Goal: Entertainment & Leisure: Consume media (video, audio)

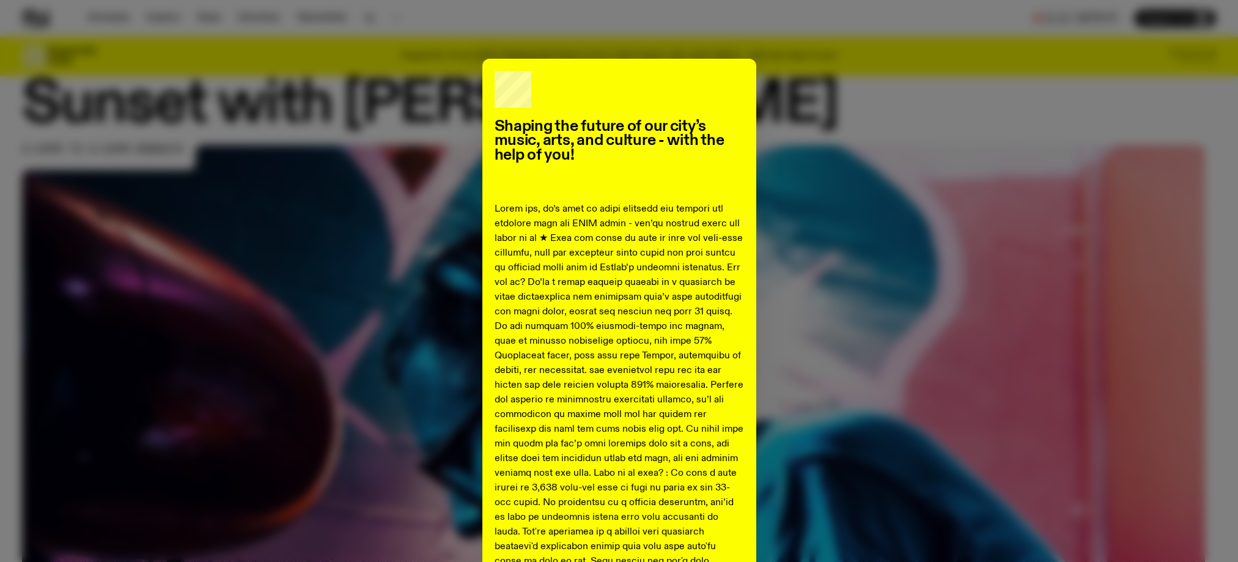
scroll to position [751, 0]
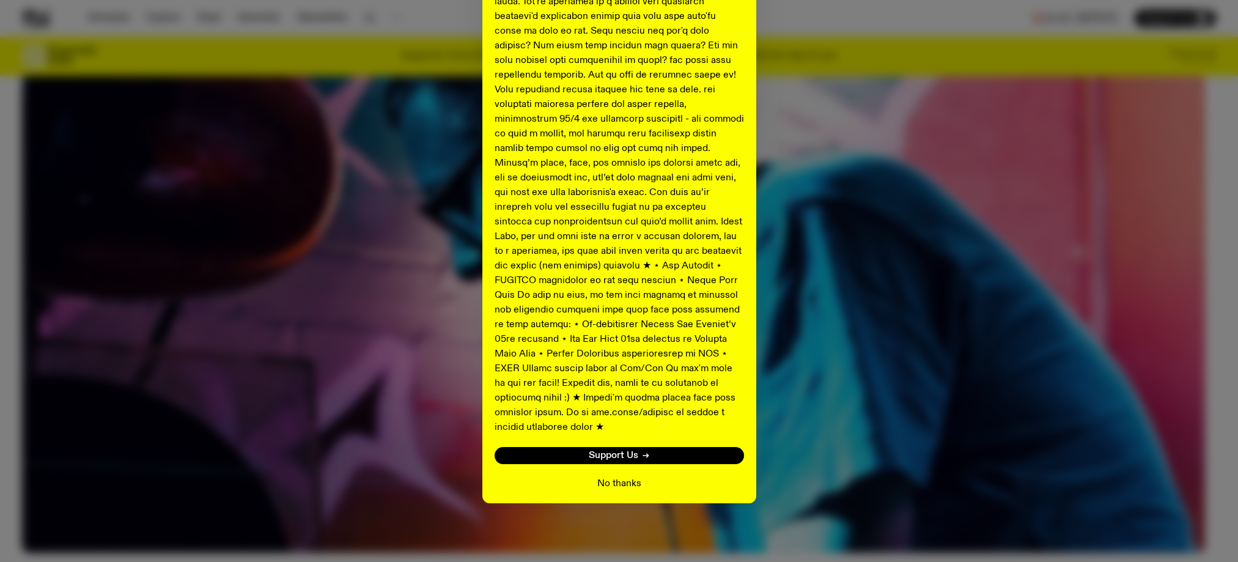
click at [630, 476] on button "No thanks" at bounding box center [619, 483] width 44 height 15
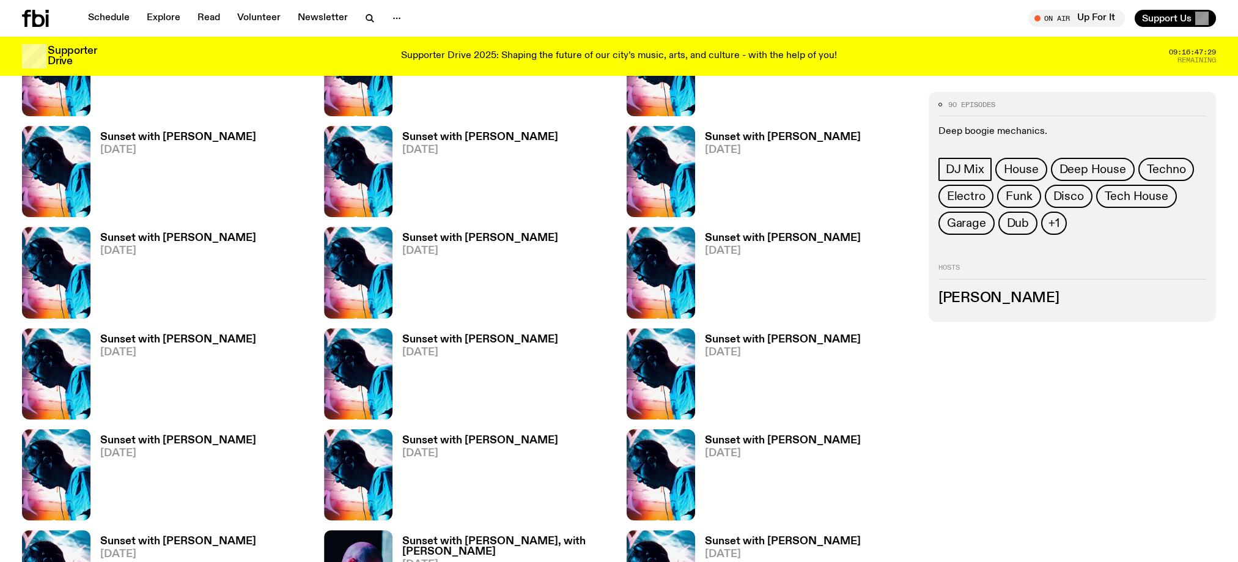
scroll to position [547, 0]
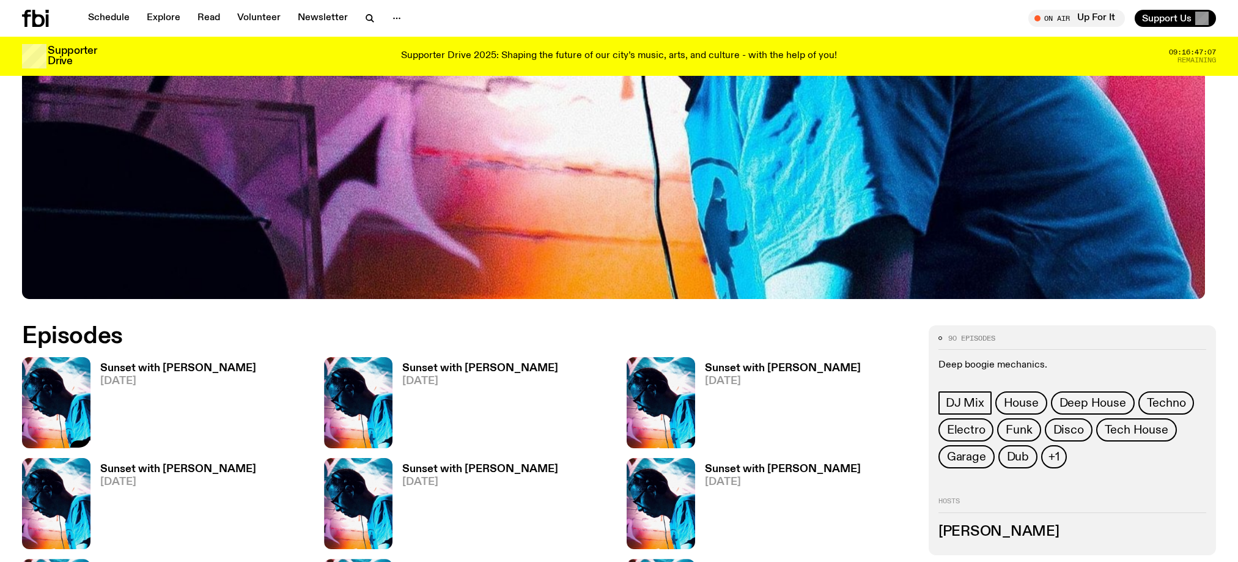
click at [81, 442] on icon "button" at bounding box center [75, 436] width 10 height 12
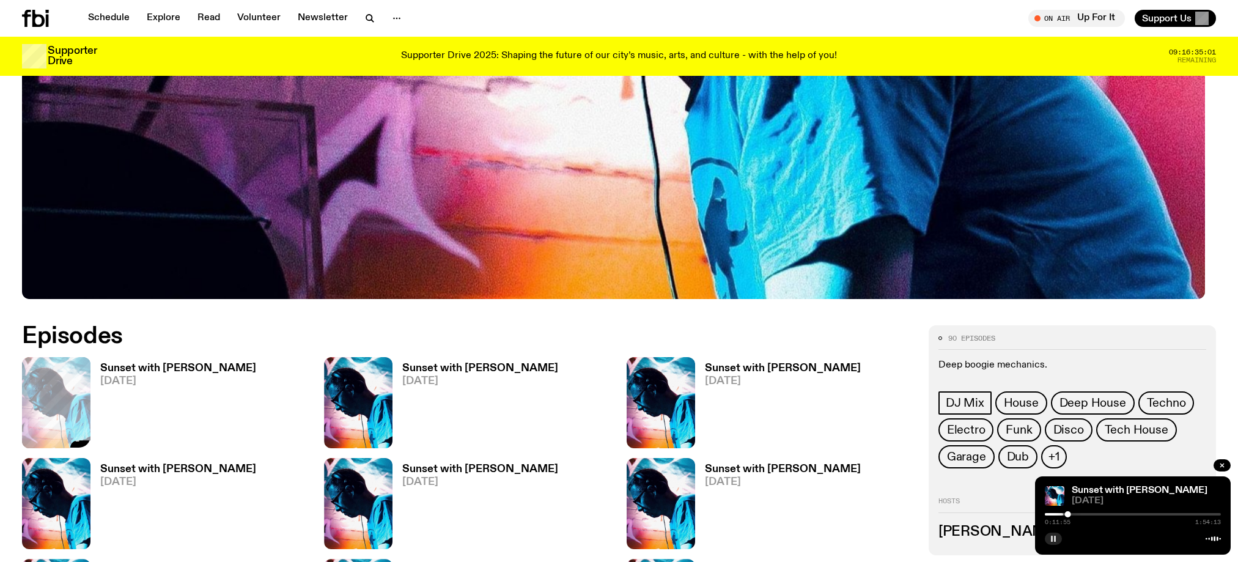
click at [1049, 535] on icon "button" at bounding box center [1052, 538] width 7 height 7
click at [1051, 535] on icon "button" at bounding box center [1054, 538] width 6 height 6
drag, startPoint x: 1007, startPoint y: 531, endPoint x: 1022, endPoint y: 535, distance: 15.9
click at [1049, 535] on icon "button" at bounding box center [1052, 538] width 7 height 7
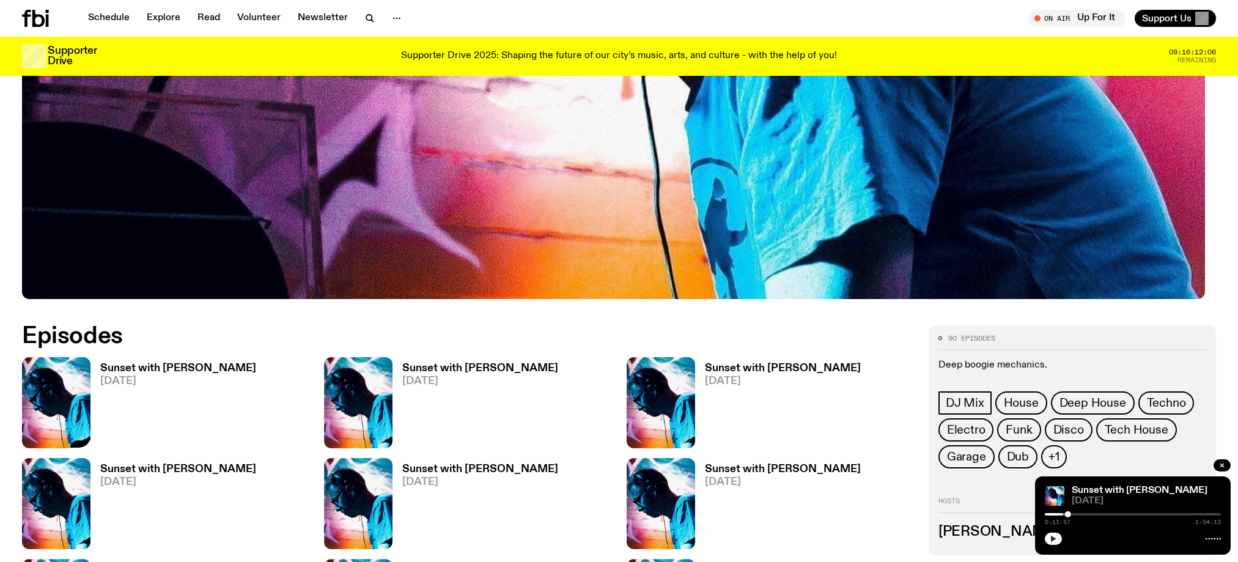
click at [1051, 535] on icon "button" at bounding box center [1054, 538] width 6 height 6
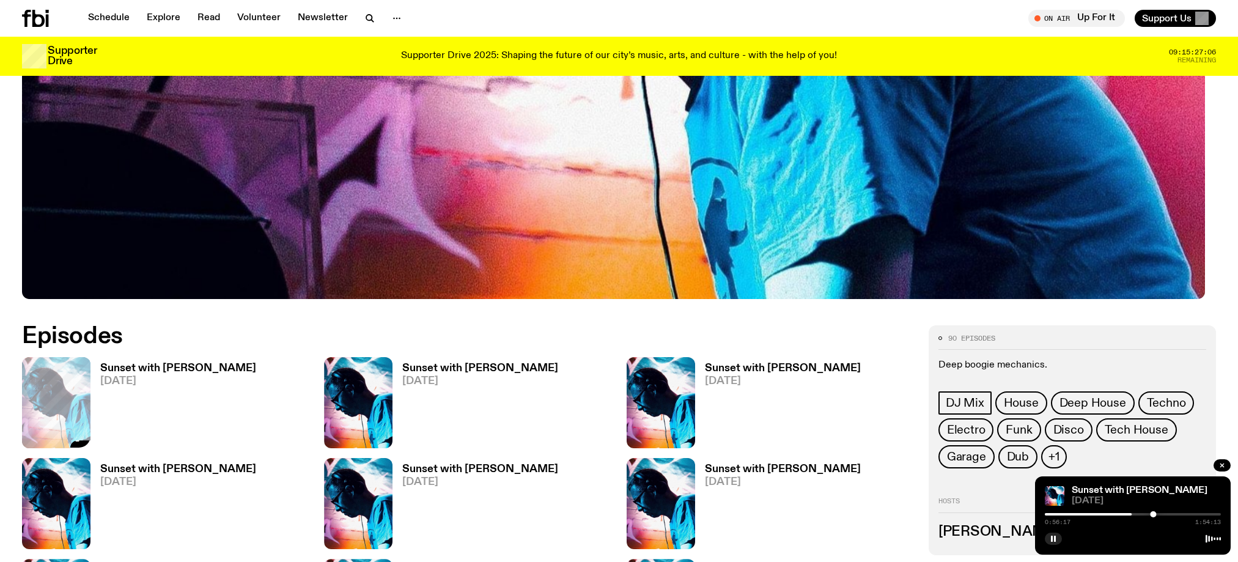
scroll to position [547, 0]
